Goal: Information Seeking & Learning: Learn about a topic

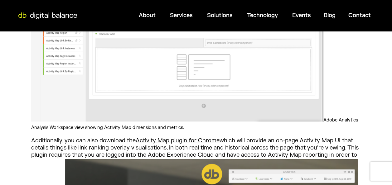
scroll to position [3731, 0]
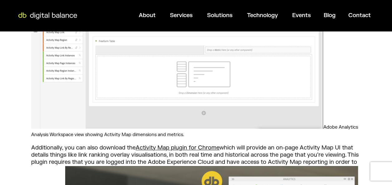
click at [171, 148] on link "Activity Map plugin for Chrome" at bounding box center [178, 147] width 84 height 7
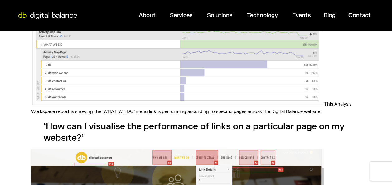
scroll to position [4526, 0]
